Goal: Use online tool/utility: Utilize a website feature to perform a specific function

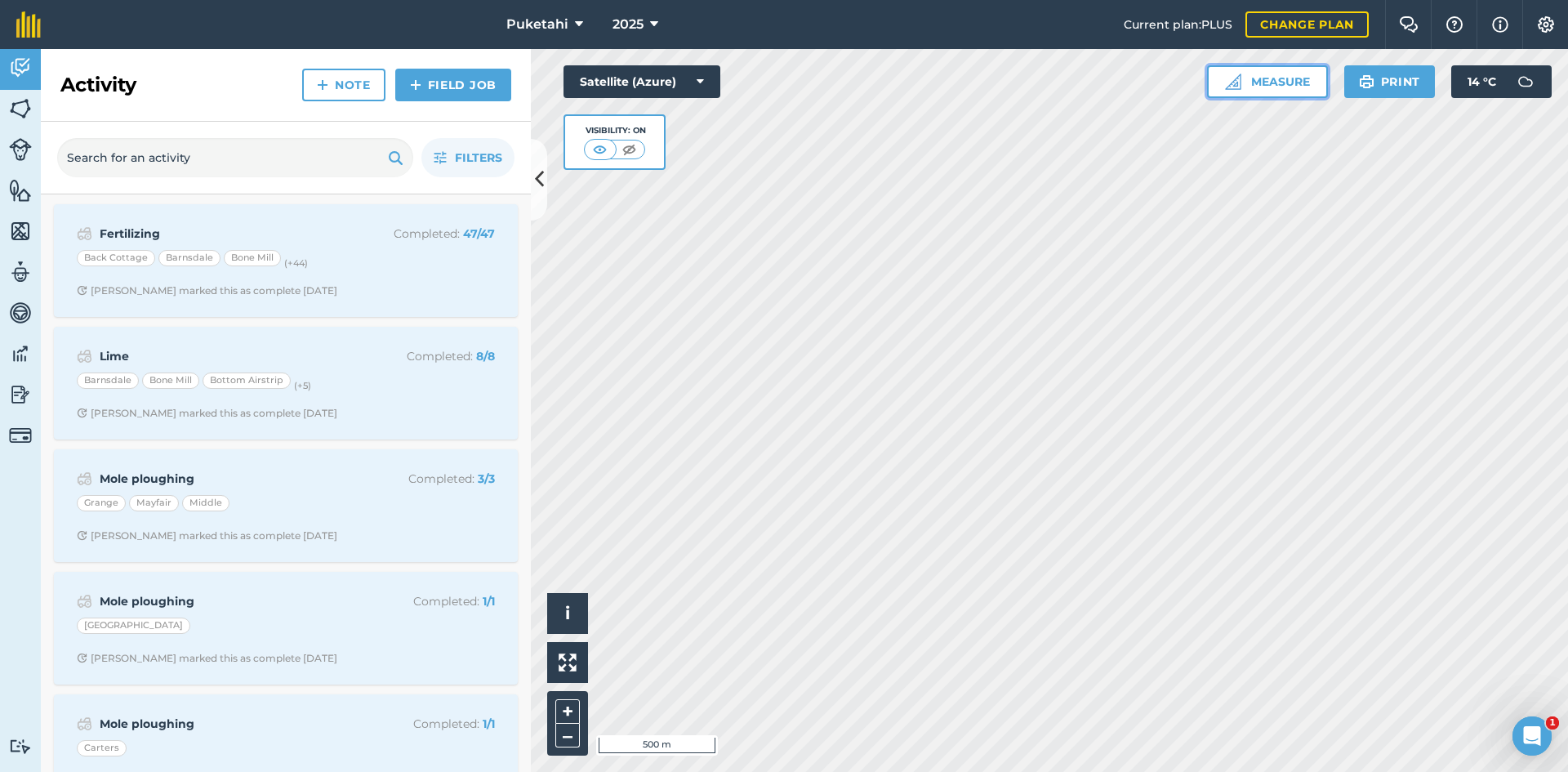
click at [1285, 83] on button "Measure" at bounding box center [1267, 81] width 121 height 33
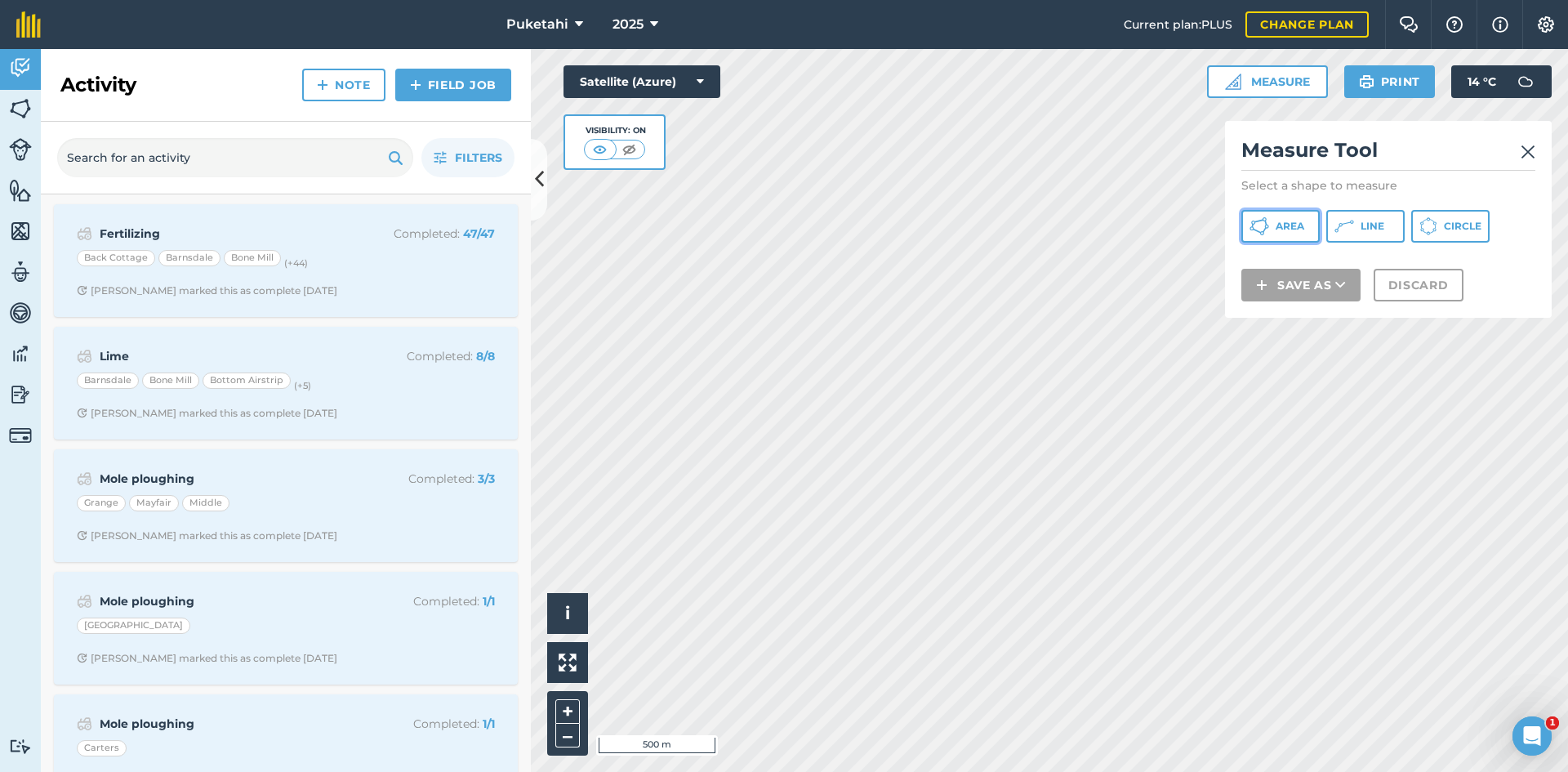
click at [1296, 225] on span "Area" at bounding box center [1289, 226] width 29 height 13
